Goal: Task Accomplishment & Management: Manage account settings

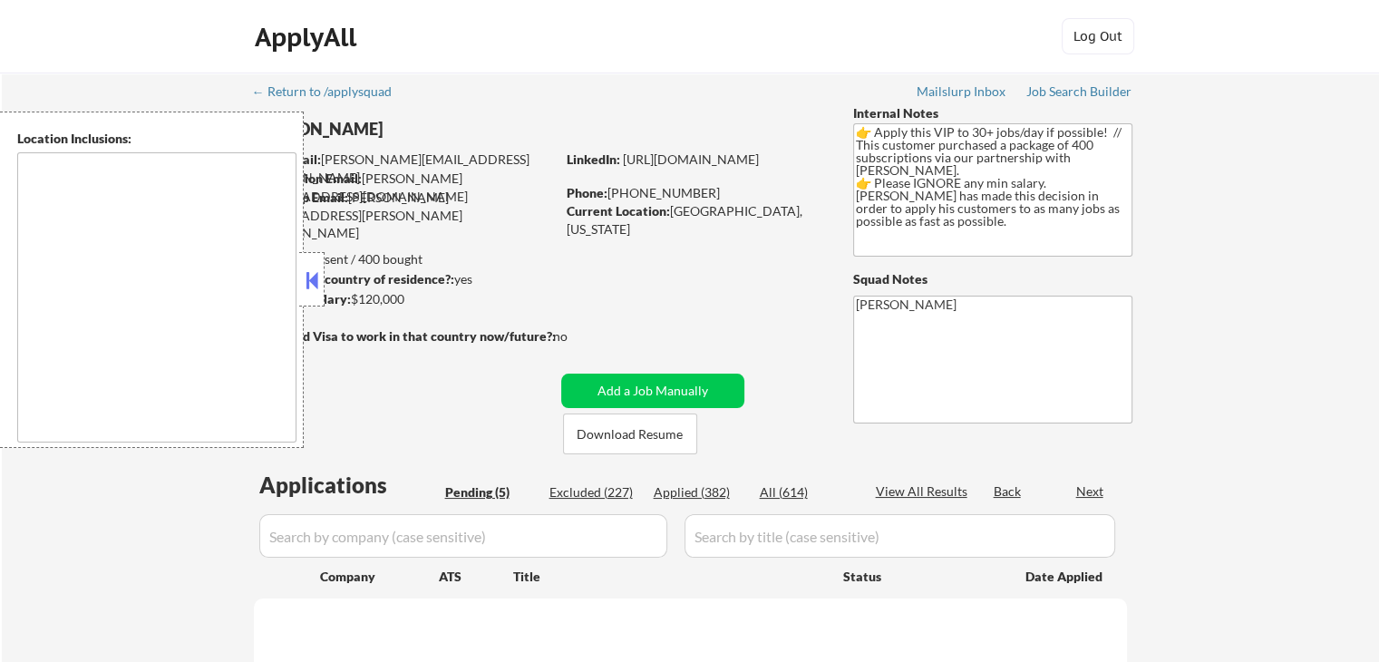
select select ""pending""
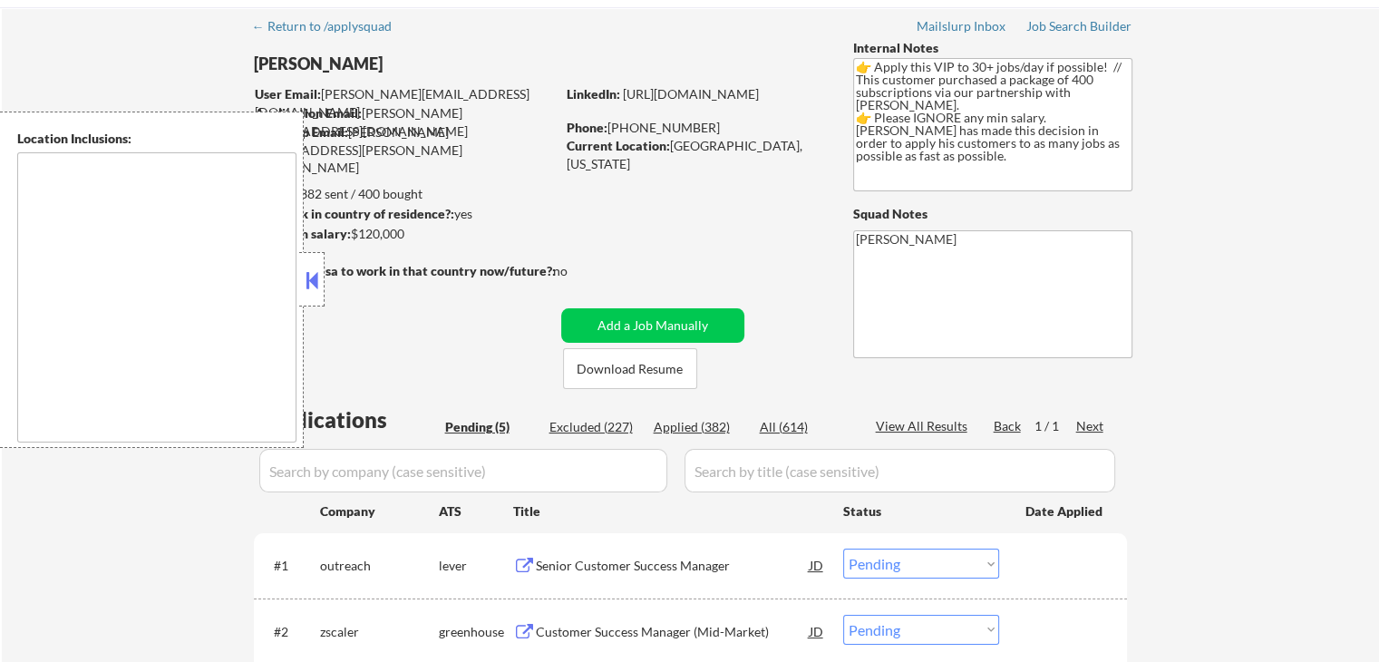
scroll to position [272, 0]
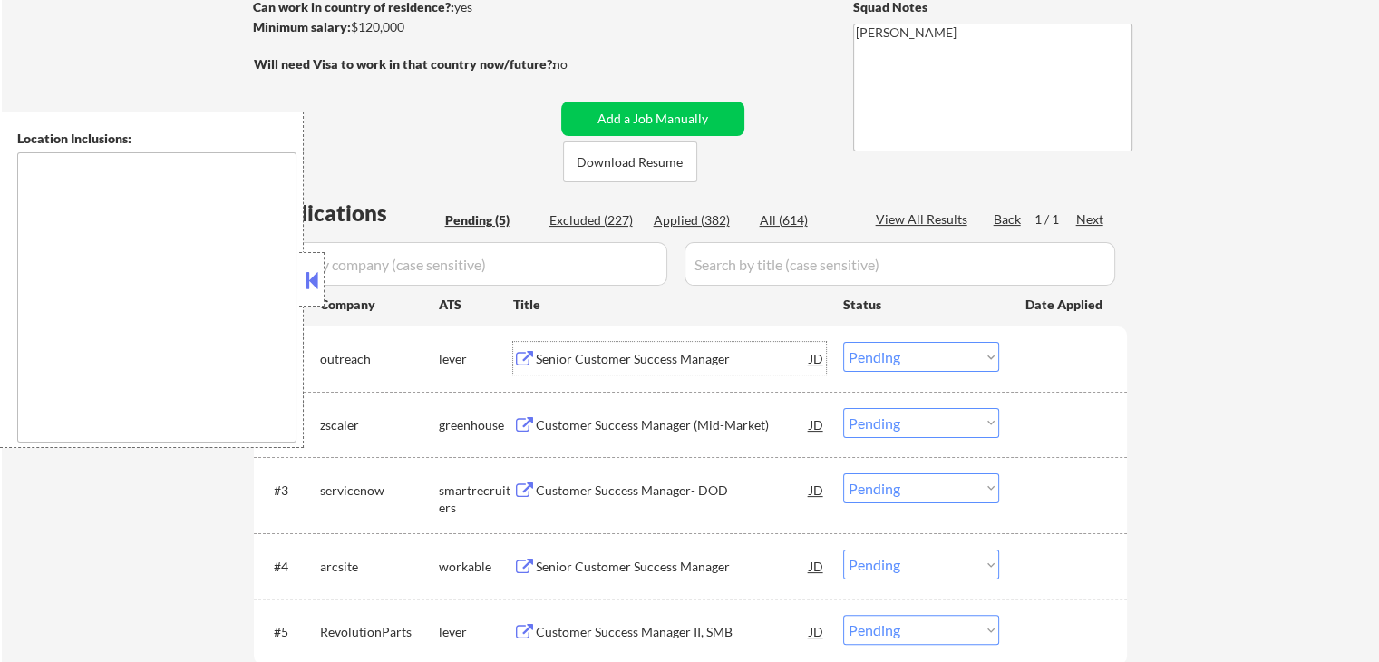
click at [582, 367] on div "Senior Customer Success Manager" at bounding box center [673, 359] width 274 height 18
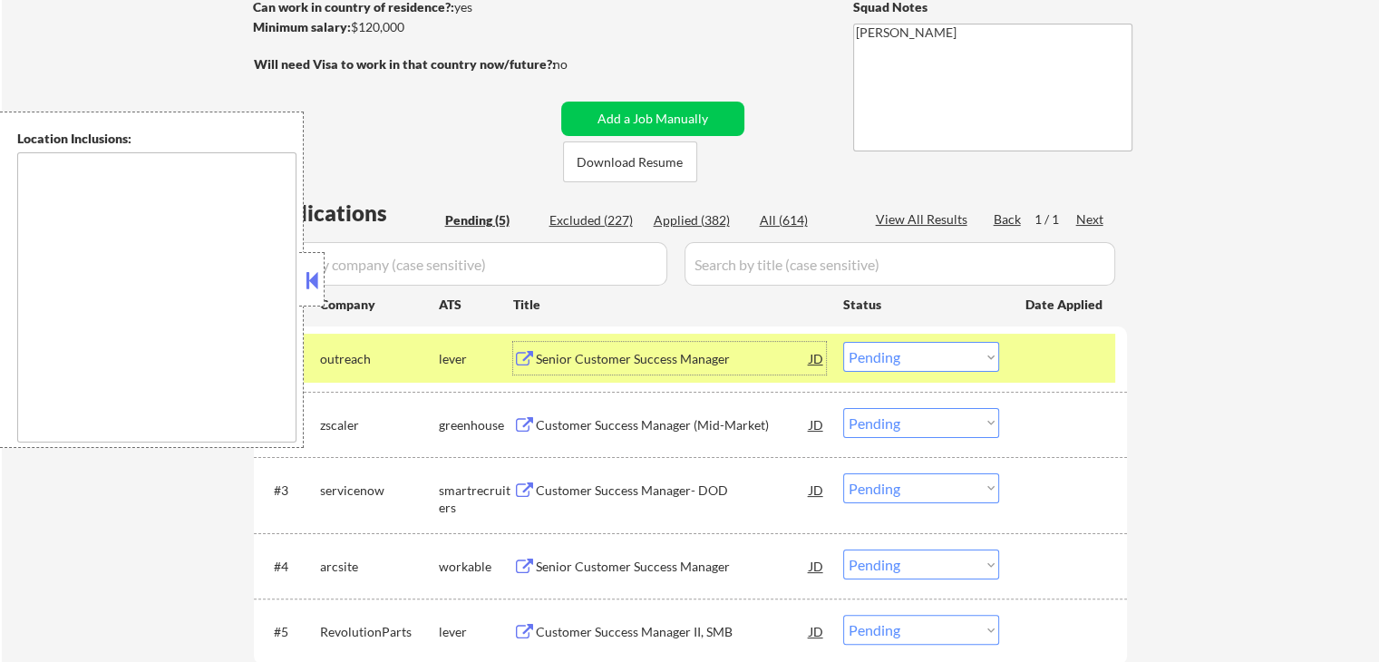
scroll to position [453, 0]
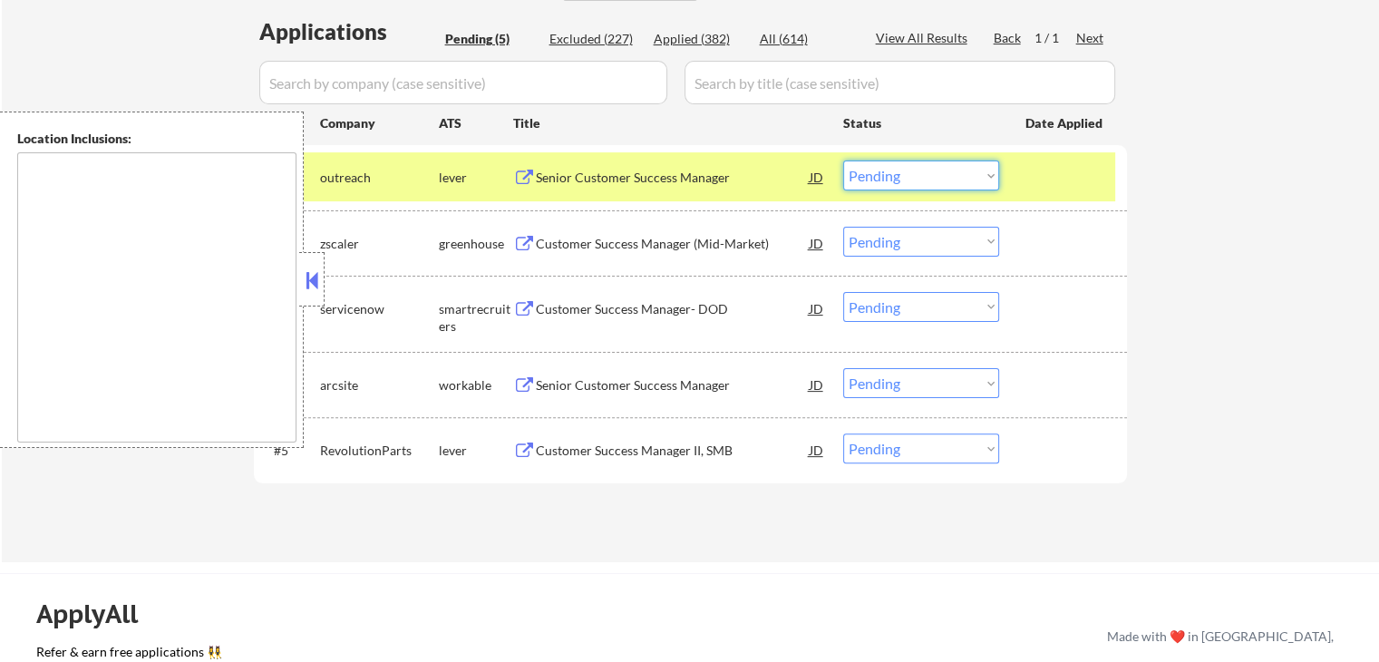
click at [886, 179] on select "Choose an option... Pending Applied Excluded (Questions) Excluded (Expired) Exc…" at bounding box center [921, 176] width 156 height 30
click at [843, 161] on select "Choose an option... Pending Applied Excluded (Questions) Excluded (Expired) Exc…" at bounding box center [921, 176] width 156 height 30
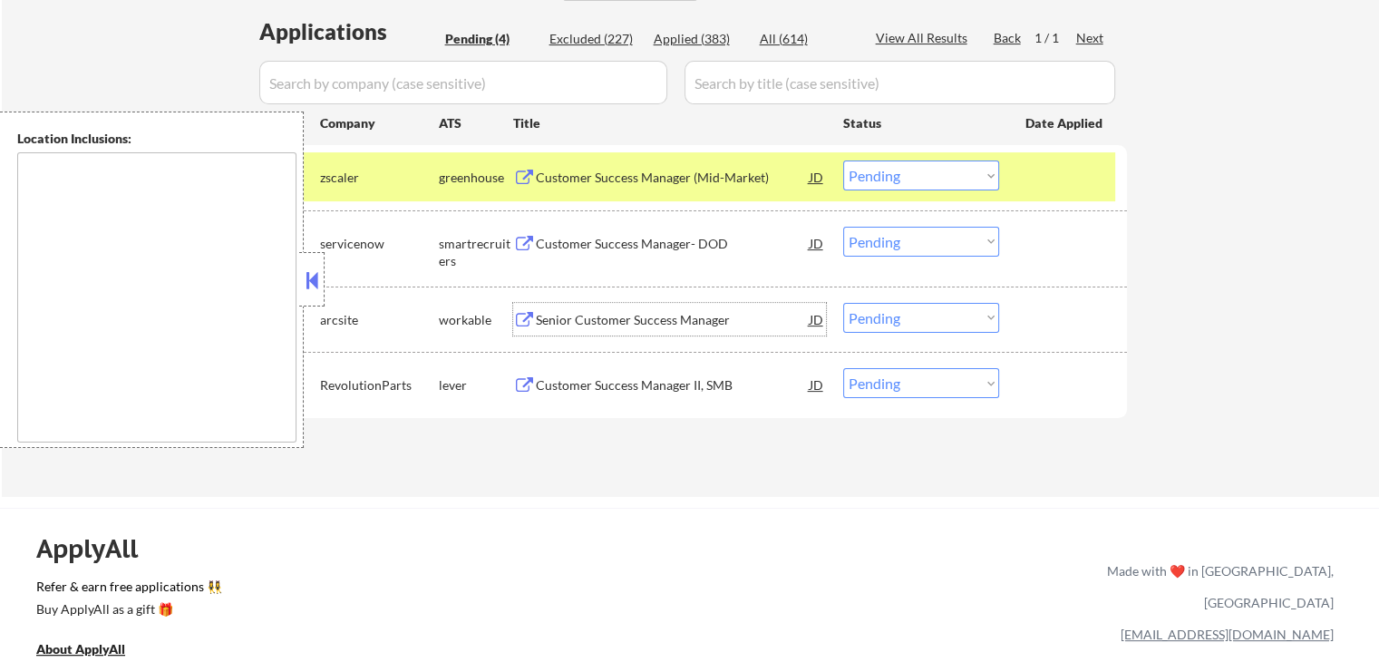
click at [591, 313] on div "Senior Customer Success Manager" at bounding box center [673, 320] width 274 height 18
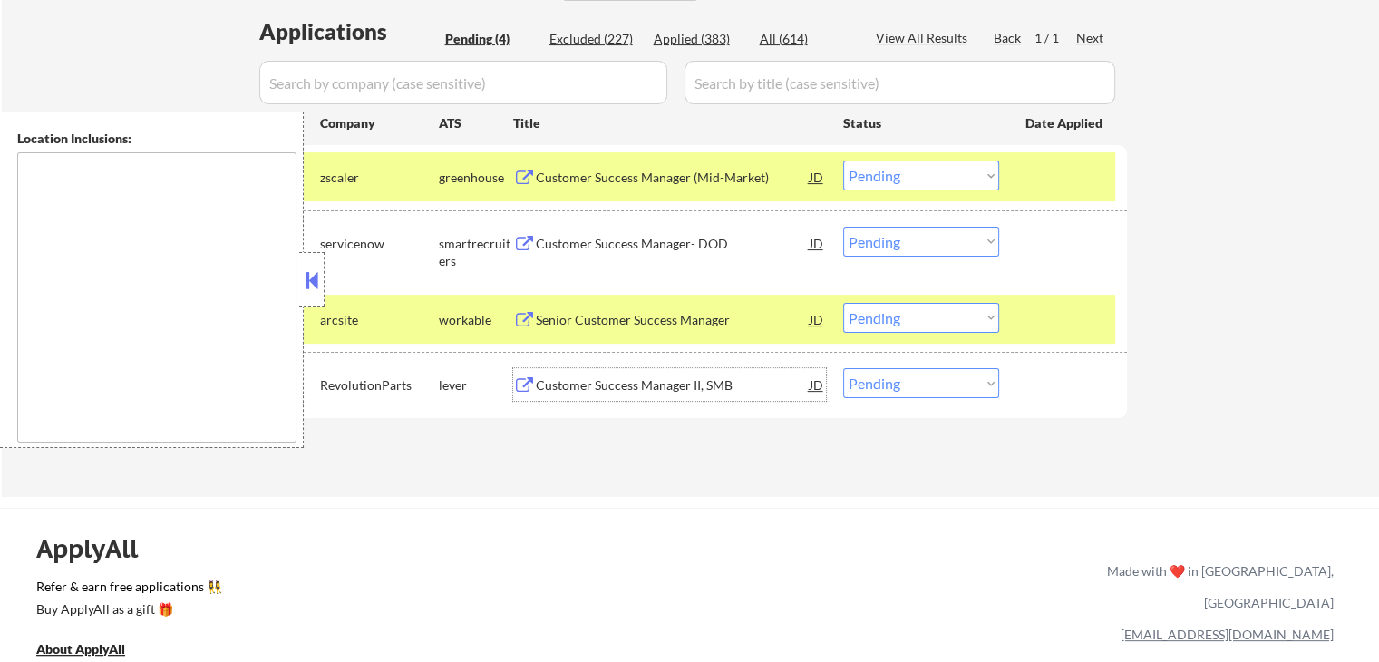
click at [553, 385] on div "Customer Success Manager II, SMB" at bounding box center [673, 385] width 274 height 18
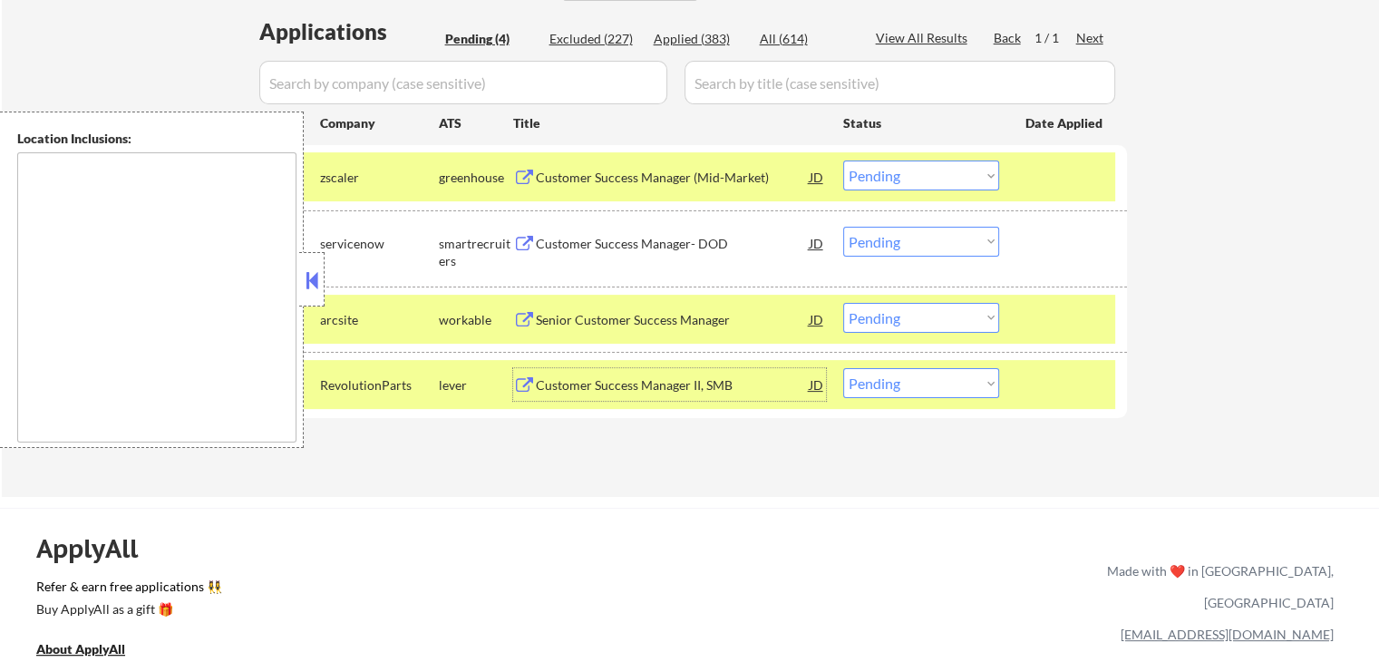
click at [677, 183] on div "Customer Success Manager (Mid-Market)" at bounding box center [673, 178] width 274 height 18
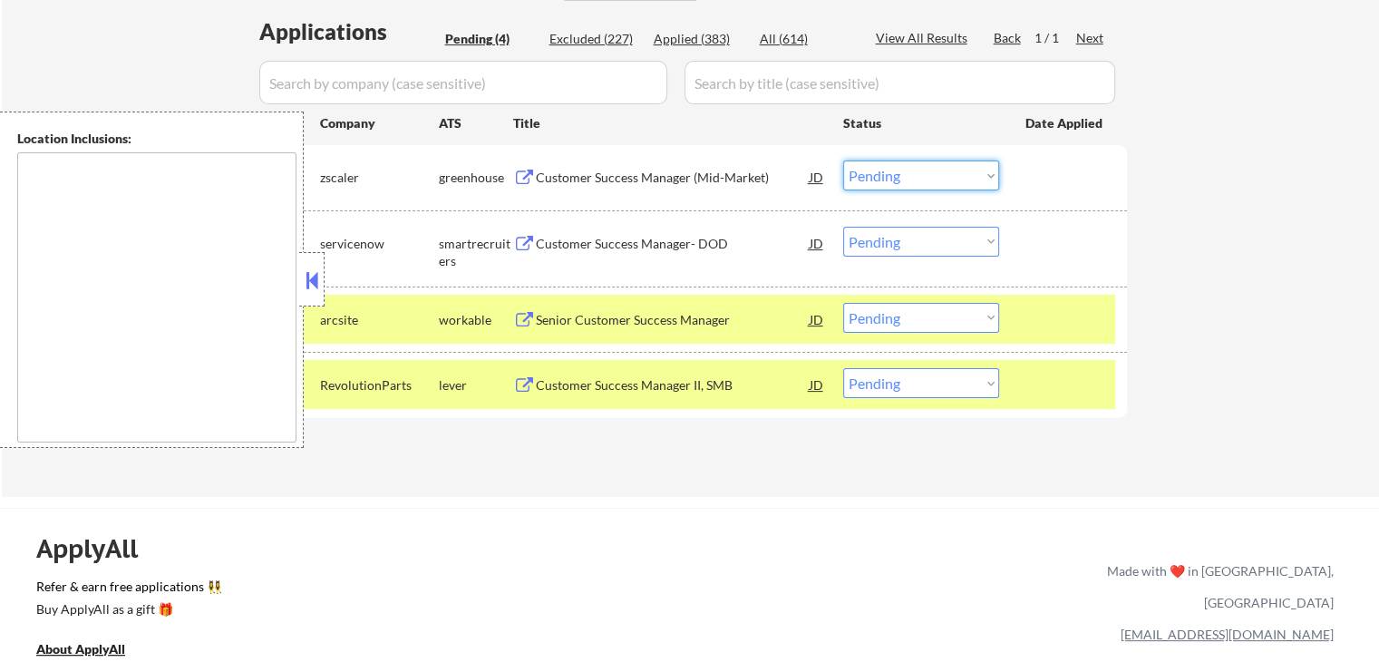
click at [898, 180] on select "Choose an option... Pending Applied Excluded (Questions) Excluded (Expired) Exc…" at bounding box center [921, 176] width 156 height 30
click at [843, 161] on select "Choose an option... Pending Applied Excluded (Questions) Excluded (Expired) Exc…" at bounding box center [921, 176] width 156 height 30
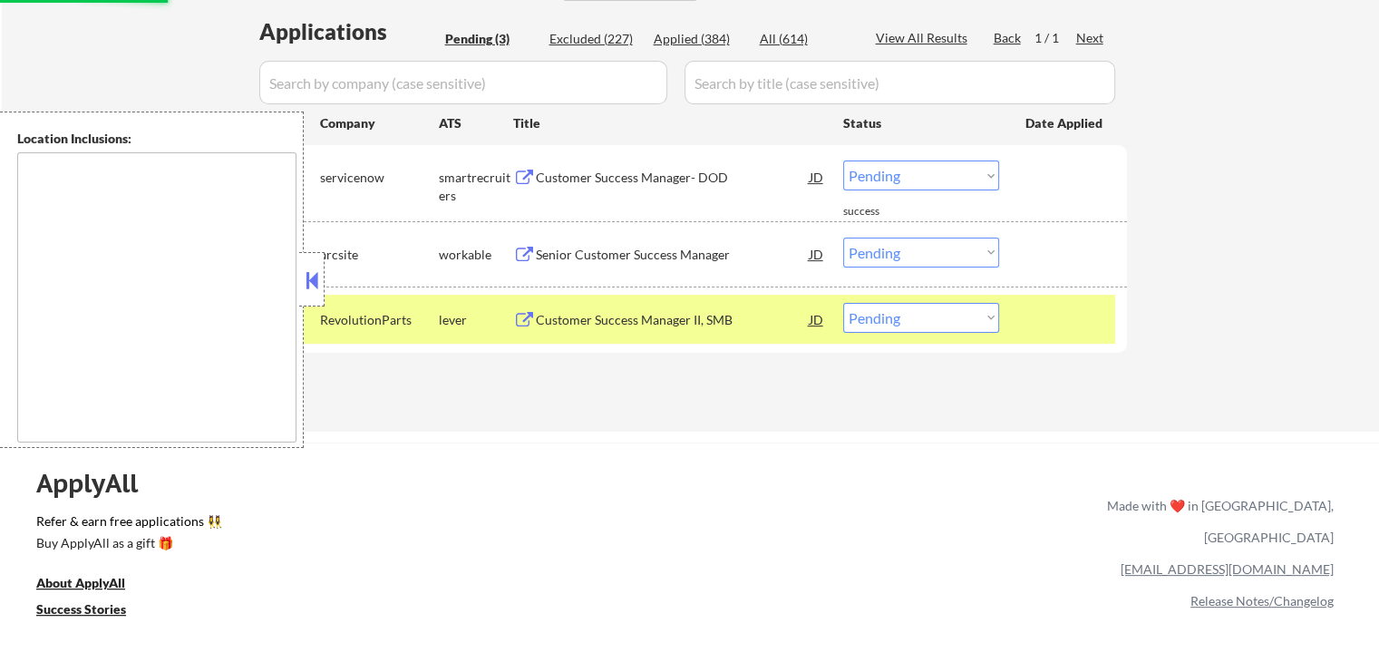
click at [538, 176] on div "Customer Success Manager- DOD" at bounding box center [673, 178] width 274 height 18
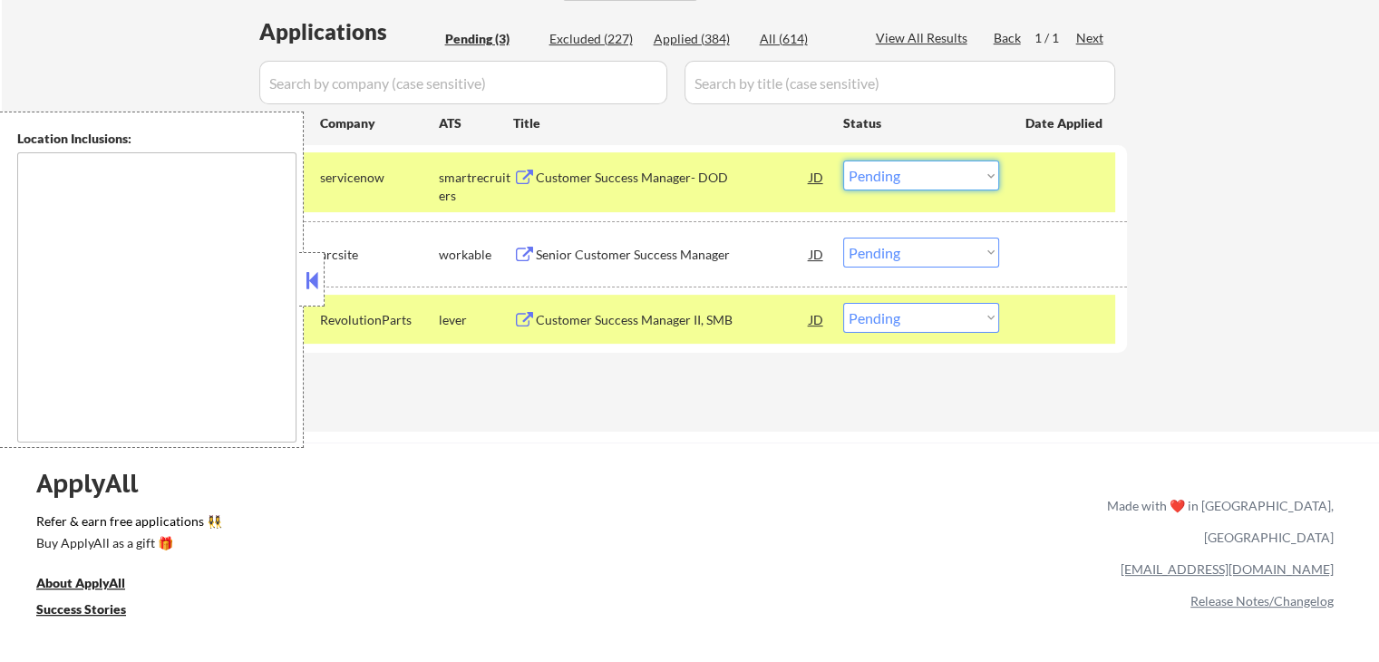
click at [891, 180] on select "Choose an option... Pending Applied Excluded (Questions) Excluded (Expired) Exc…" at bounding box center [921, 176] width 156 height 30
click at [843, 161] on select "Choose an option... Pending Applied Excluded (Questions) Excluded (Expired) Exc…" at bounding box center [921, 176] width 156 height 30
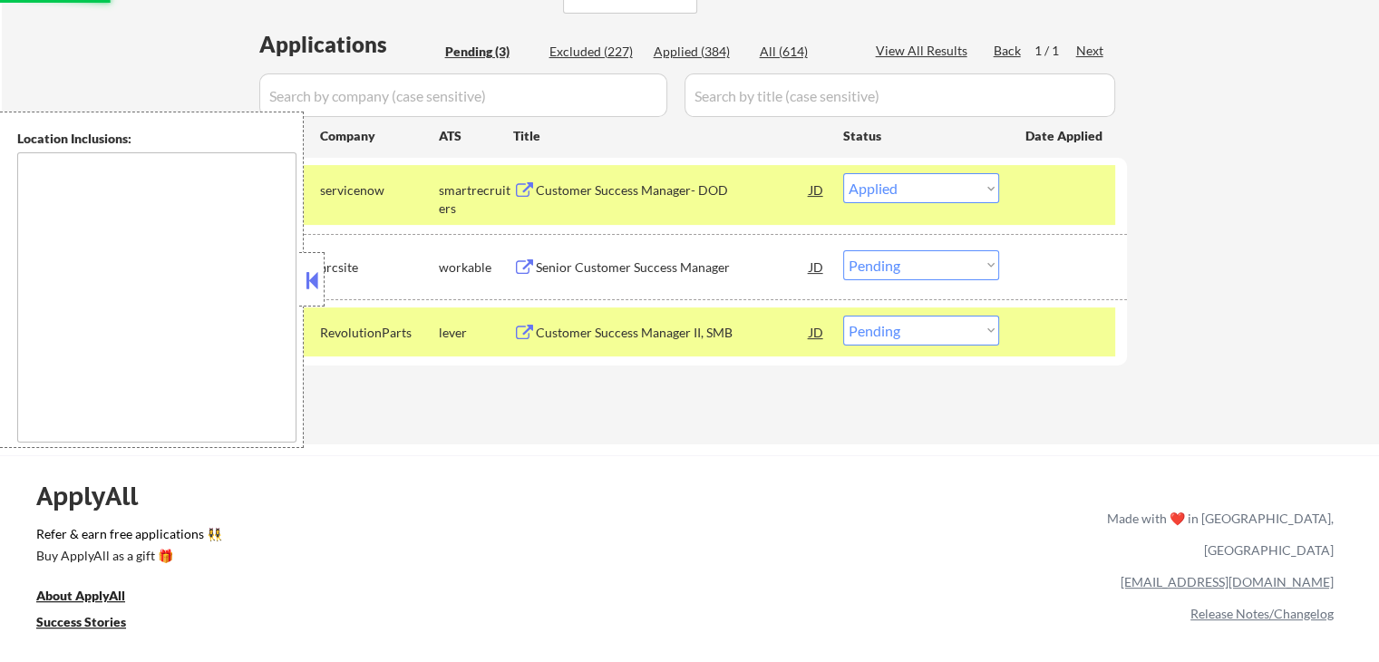
scroll to position [363, 0]
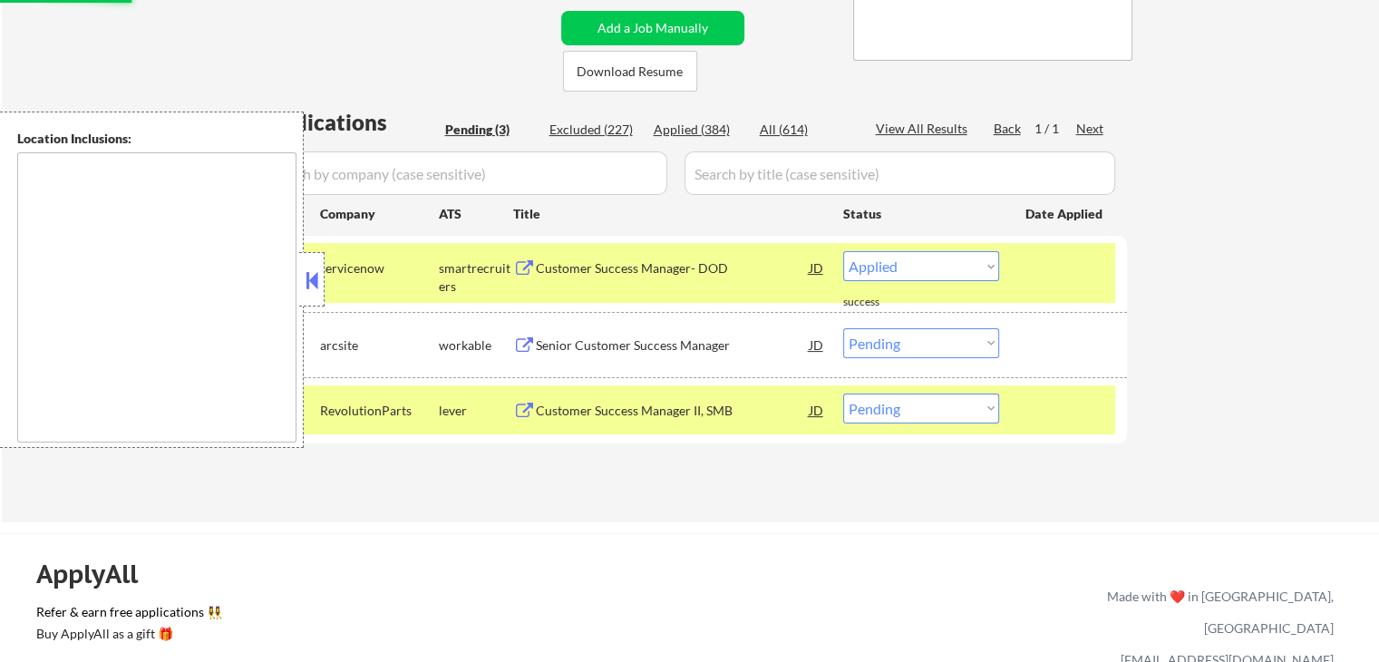
select select ""pending""
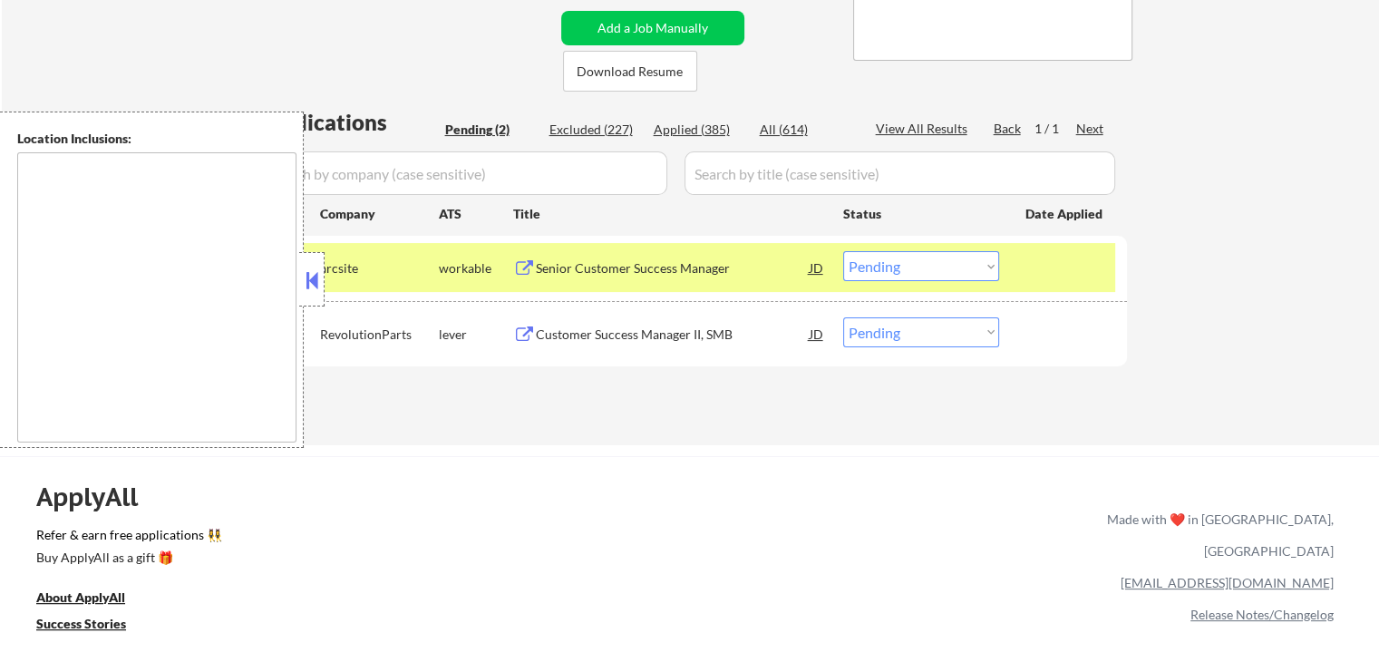
click at [618, 273] on div "Senior Customer Success Manager" at bounding box center [673, 268] width 274 height 18
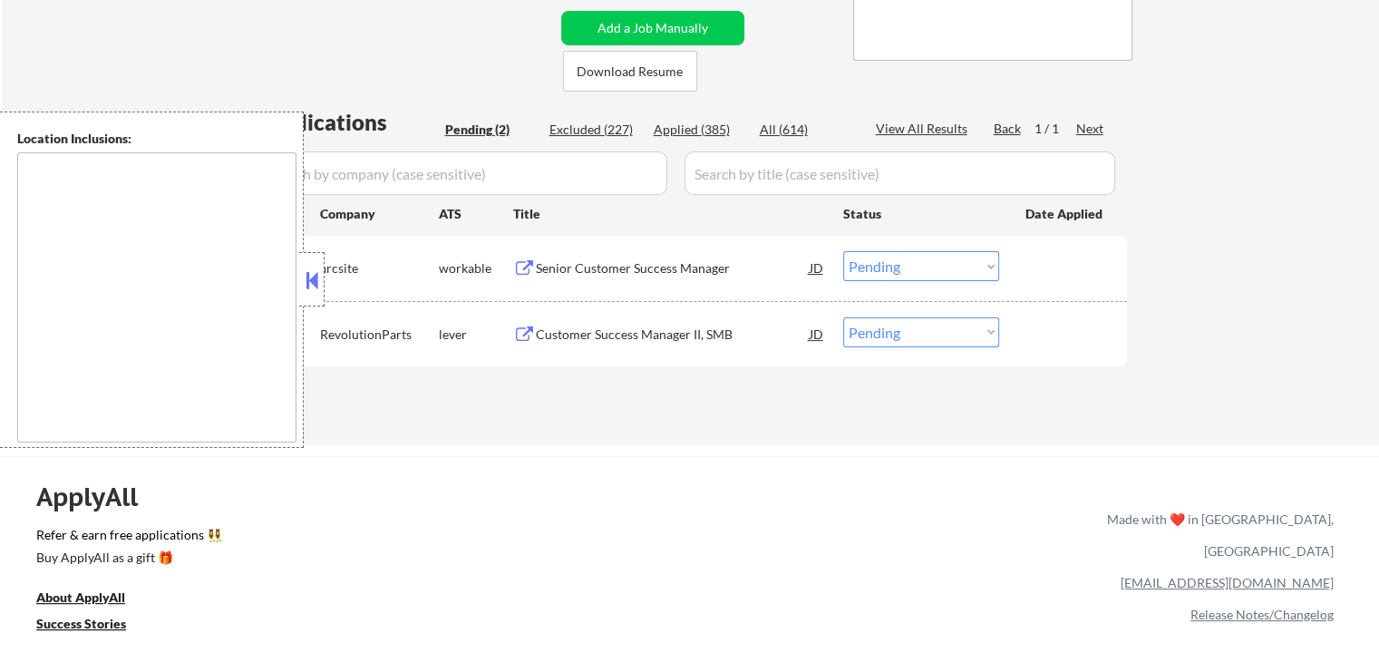
click at [597, 336] on div "Customer Success Manager II, SMB" at bounding box center [673, 335] width 274 height 18
